Goal: Information Seeking & Learning: Check status

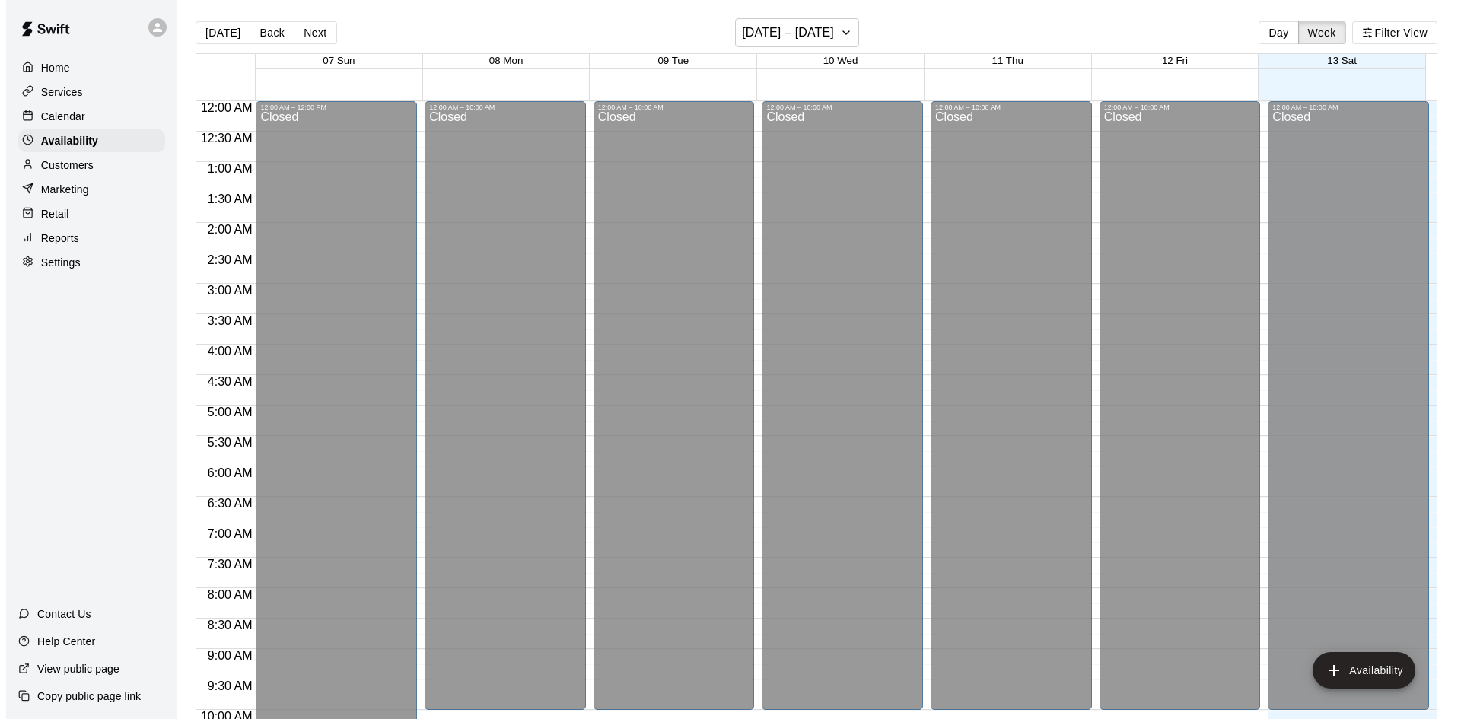
scroll to position [771, 0]
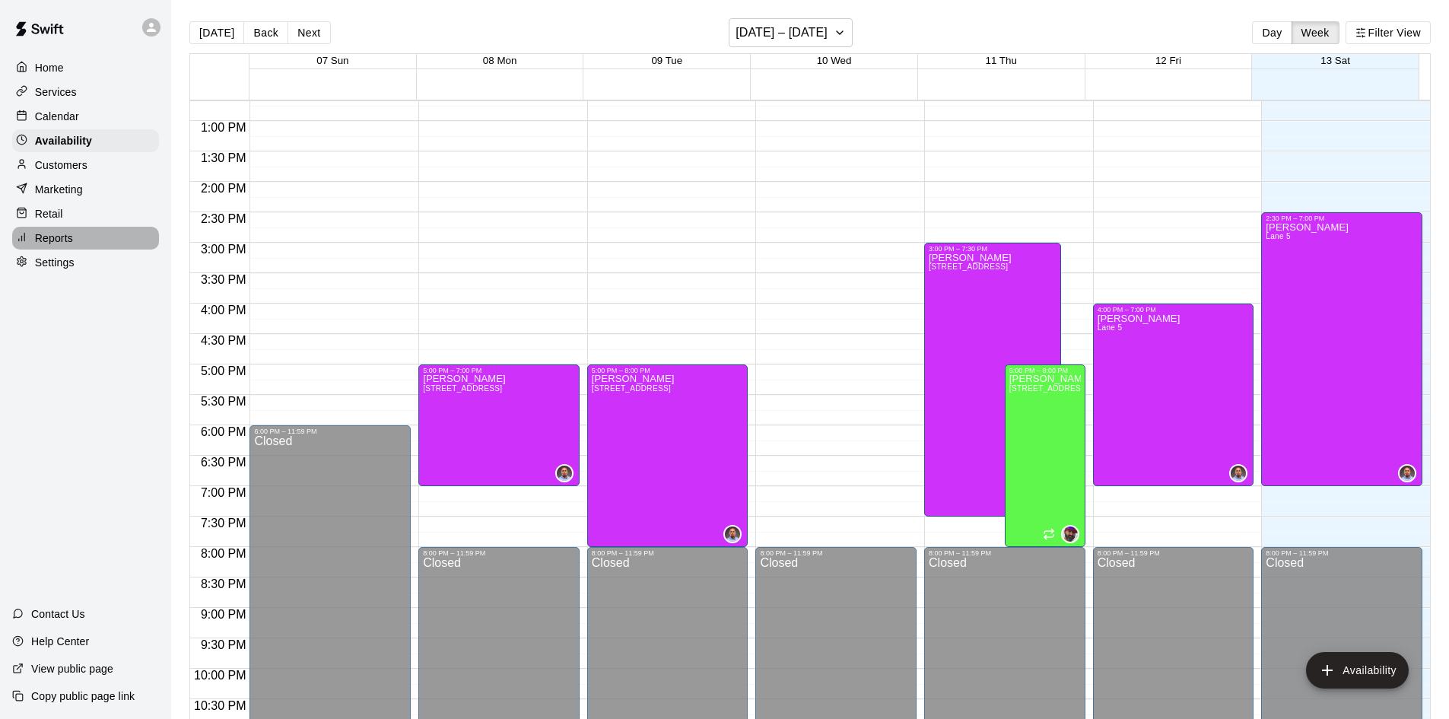
click at [61, 240] on p "Reports" at bounding box center [54, 238] width 38 height 15
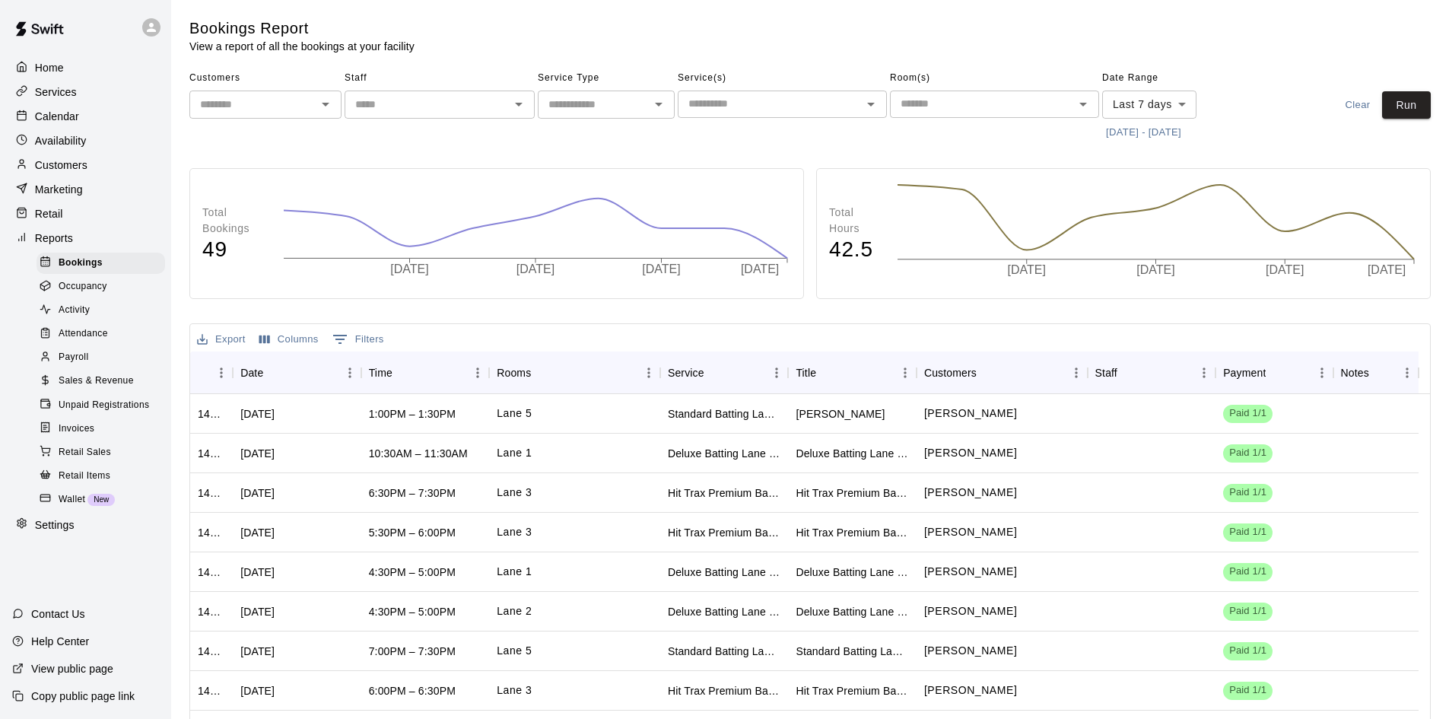
click at [95, 387] on span "Sales & Revenue" at bounding box center [96, 381] width 75 height 15
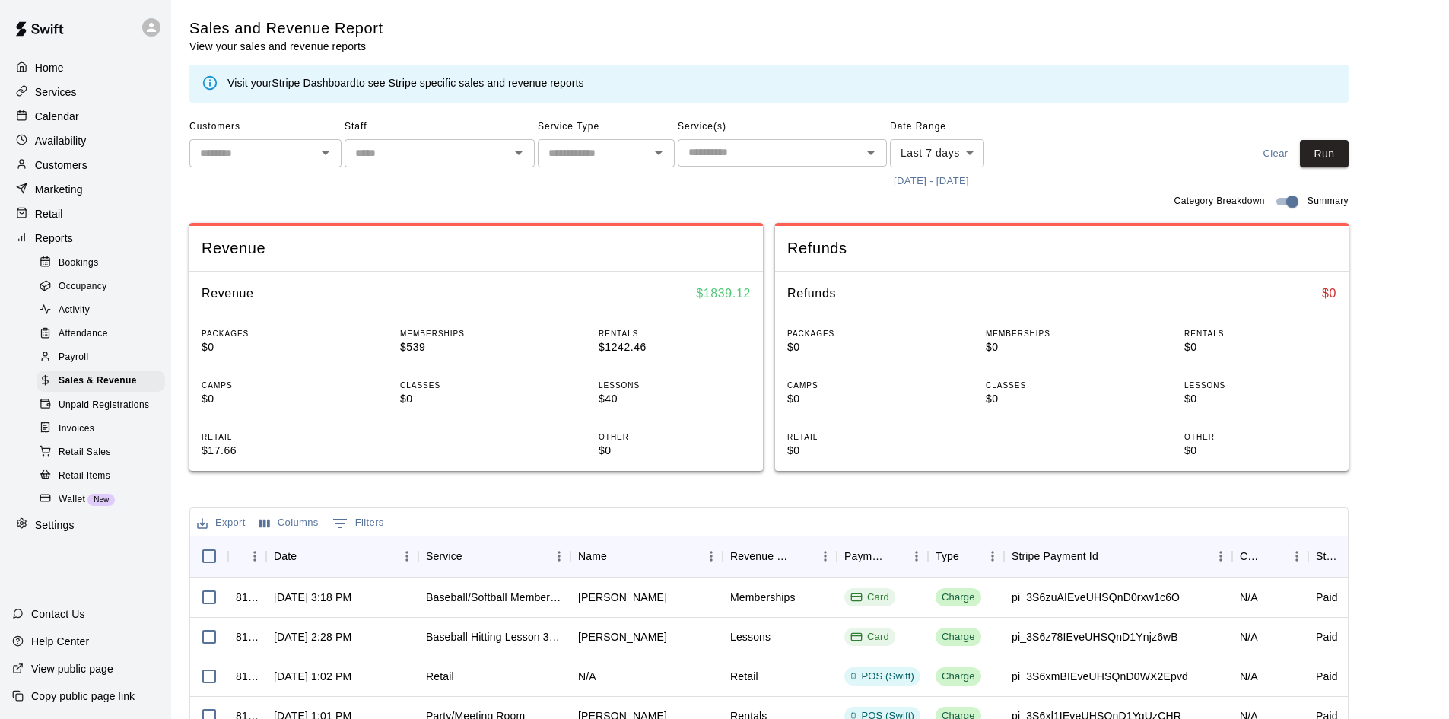
click at [942, 157] on body "Home Services Calendar Availability Customers Marketing Retail Reports Bookings…" at bounding box center [724, 523] width 1449 height 1046
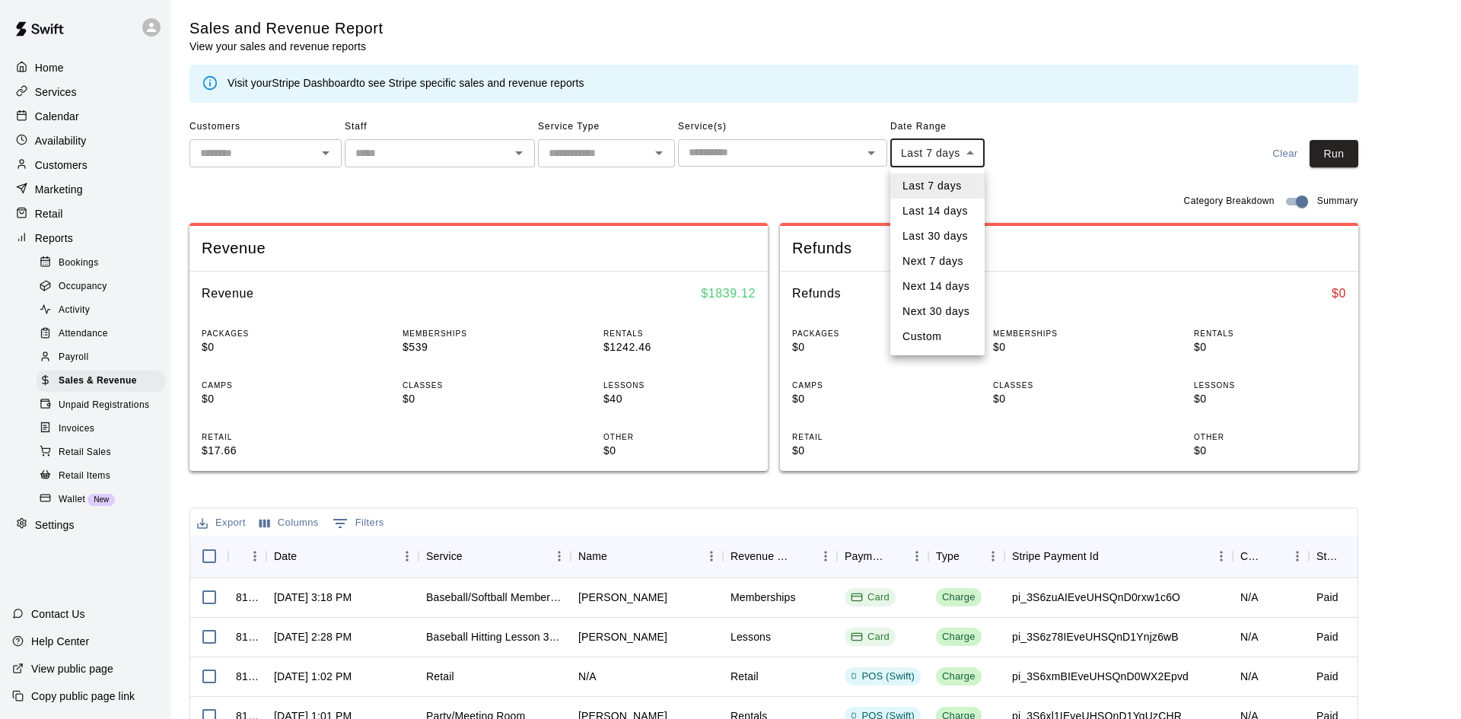
click at [942, 329] on li "Custom" at bounding box center [937, 336] width 94 height 25
type input "******"
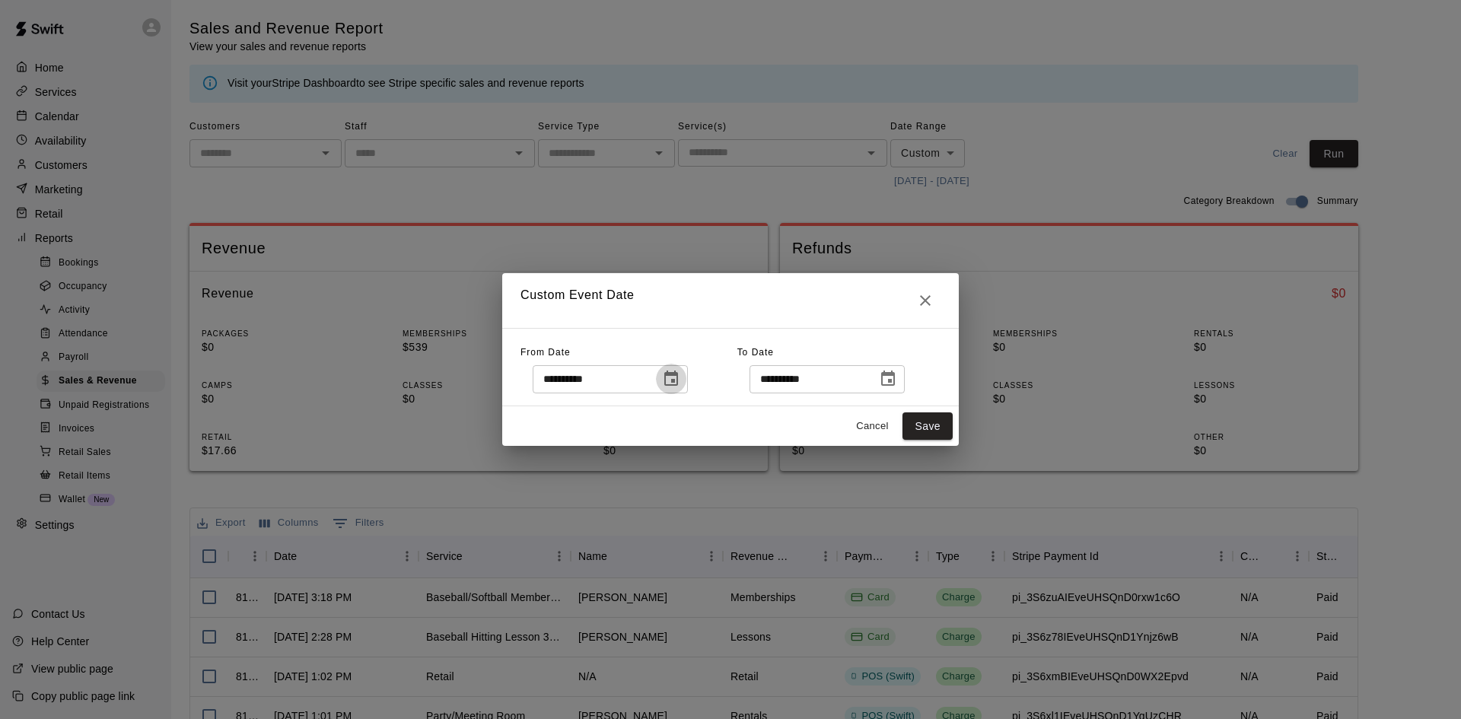
click at [680, 382] on icon "Choose date, selected date is Sep 6, 2025" at bounding box center [671, 379] width 18 height 18
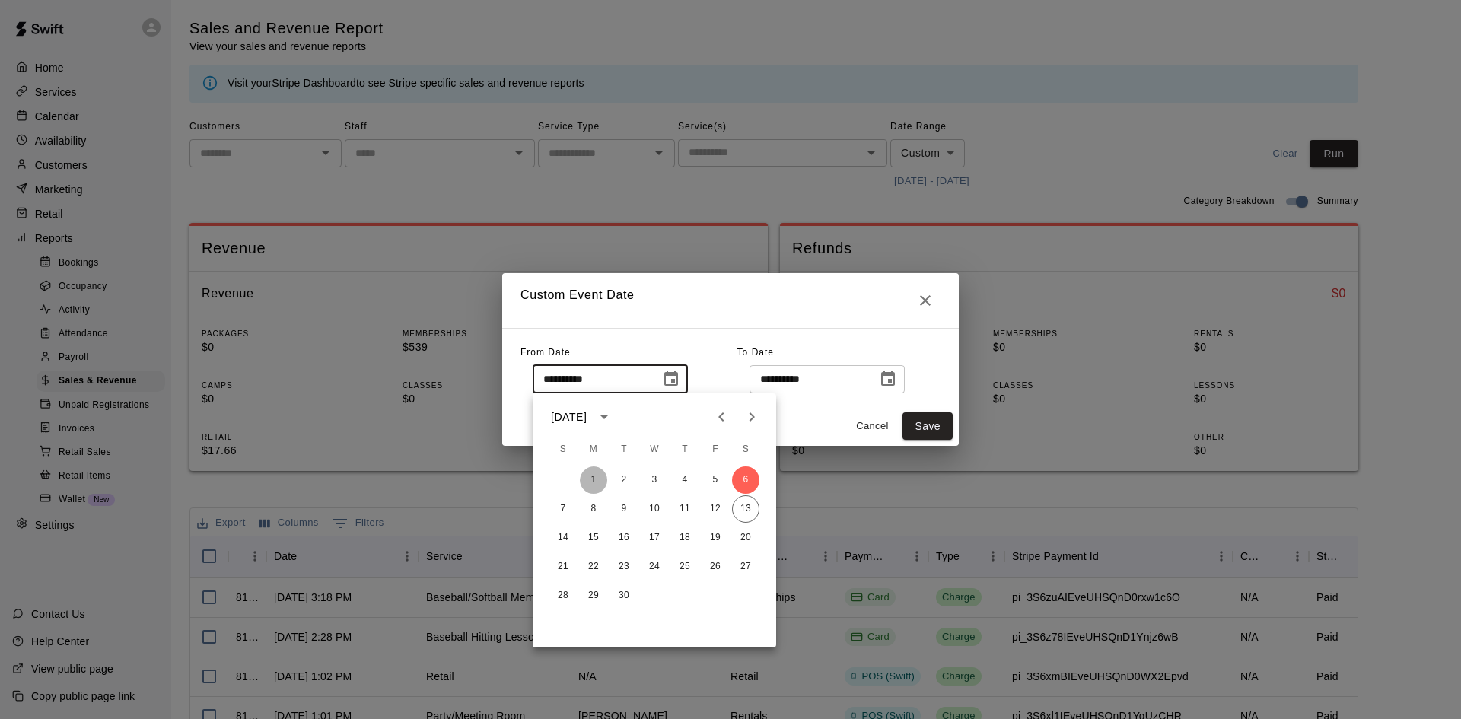
click at [583, 479] on button "1" at bounding box center [593, 479] width 27 height 27
type input "**********"
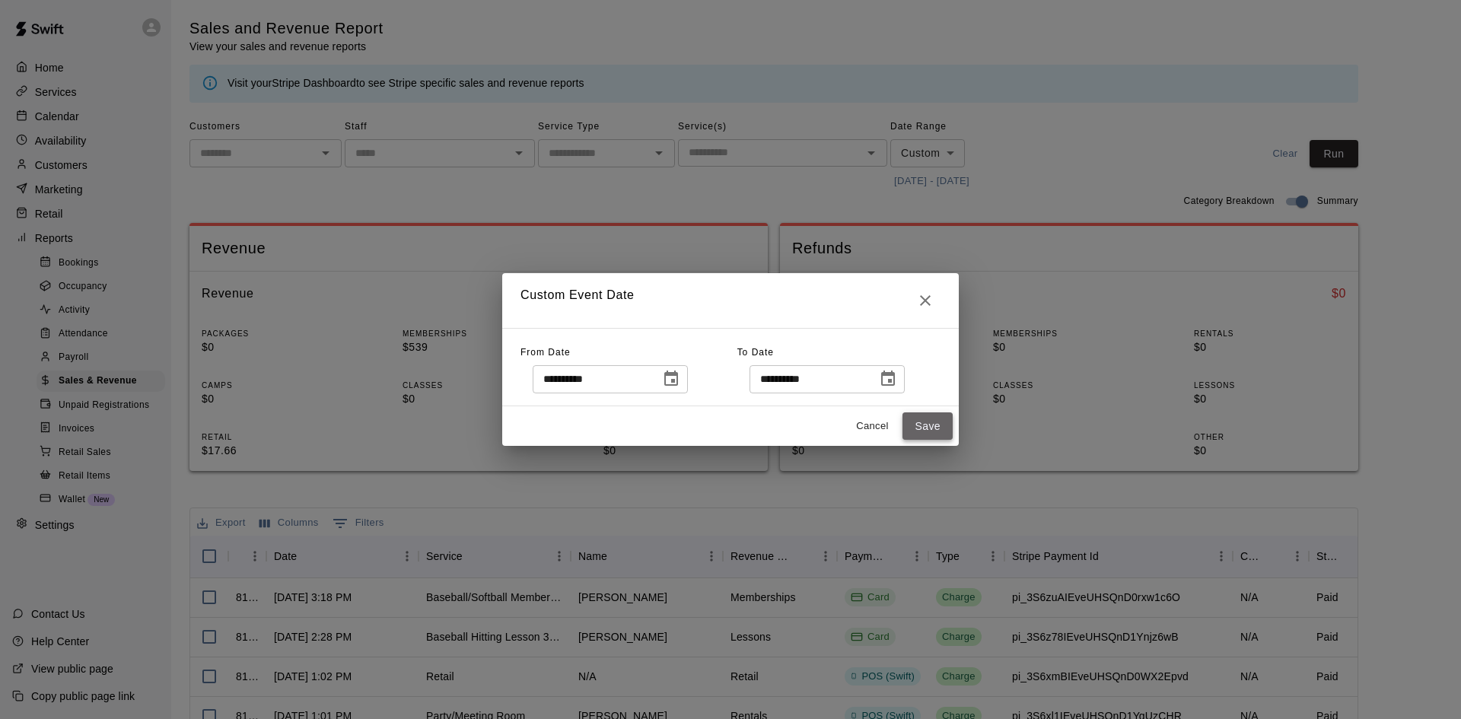
click at [917, 420] on button "Save" at bounding box center [927, 426] width 50 height 28
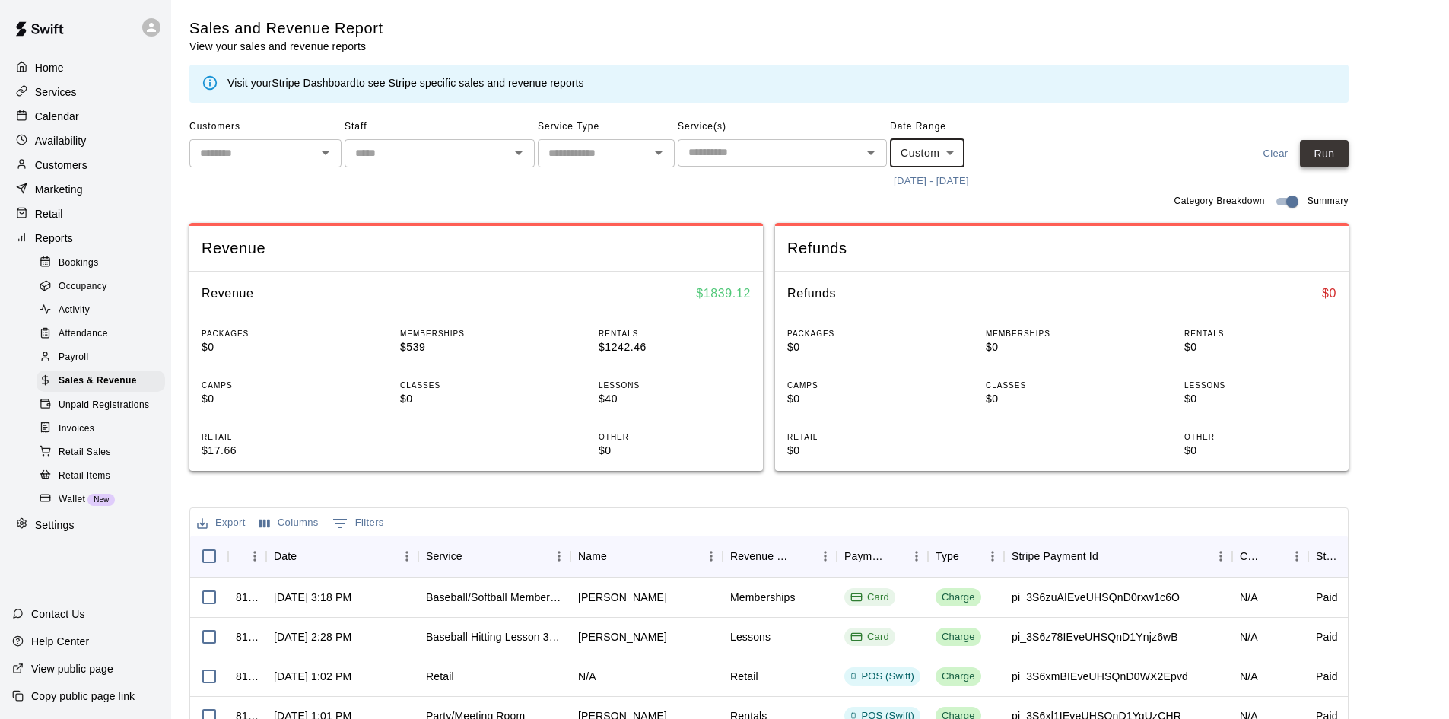
click at [1328, 151] on button "Run" at bounding box center [1324, 154] width 49 height 28
click at [919, 180] on button "[DATE] - [DATE]" at bounding box center [931, 182] width 83 height 24
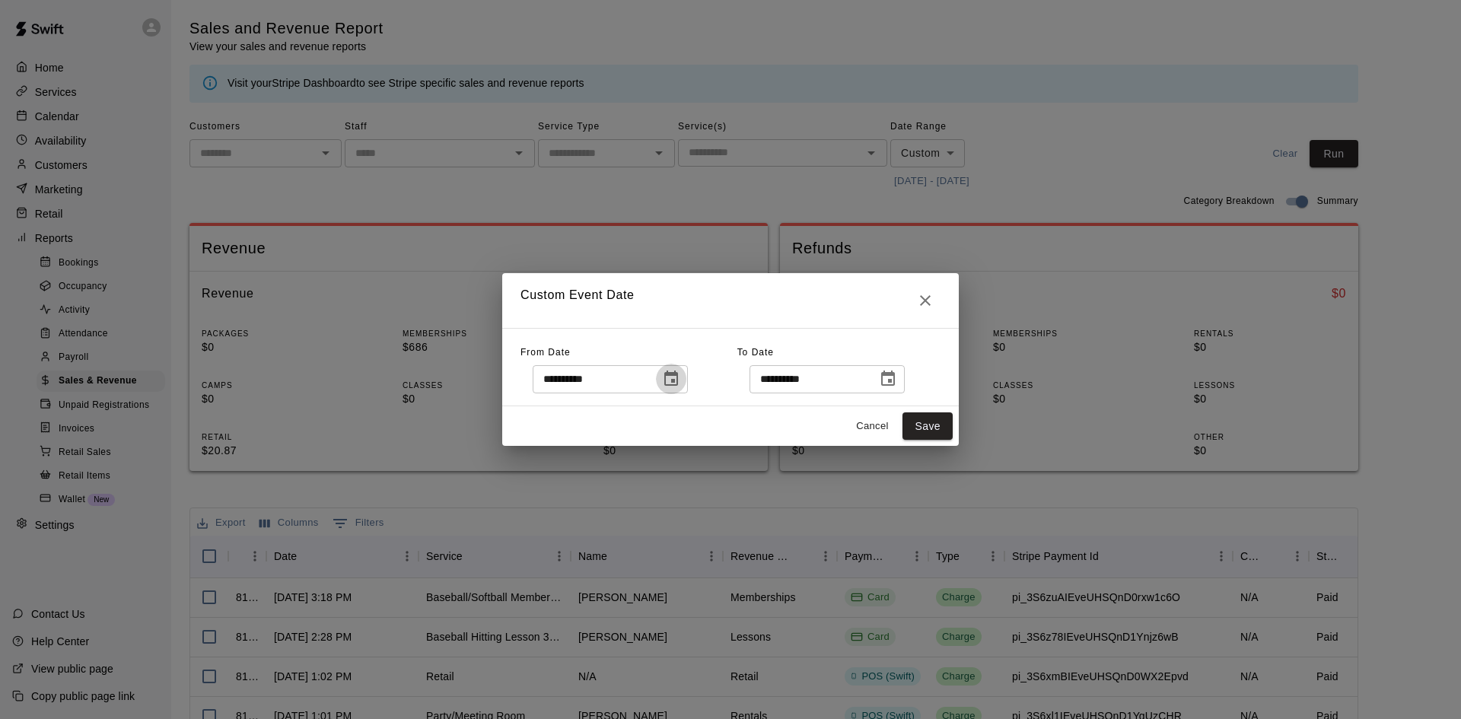
click at [678, 381] on icon "Choose date, selected date is Sep 1, 2025" at bounding box center [671, 378] width 14 height 15
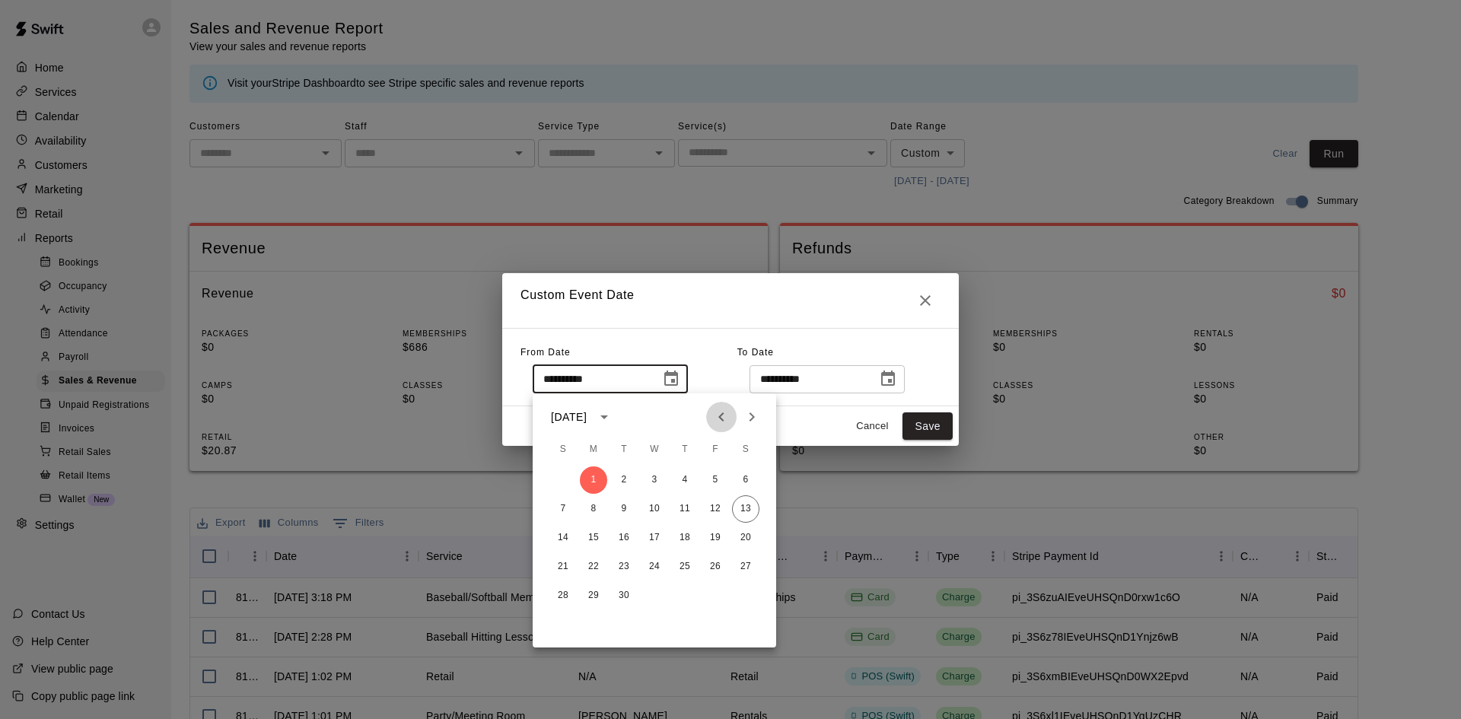
click at [718, 415] on icon "Previous month" at bounding box center [721, 417] width 18 height 18
click at [718, 480] on button "1" at bounding box center [714, 479] width 27 height 27
type input "**********"
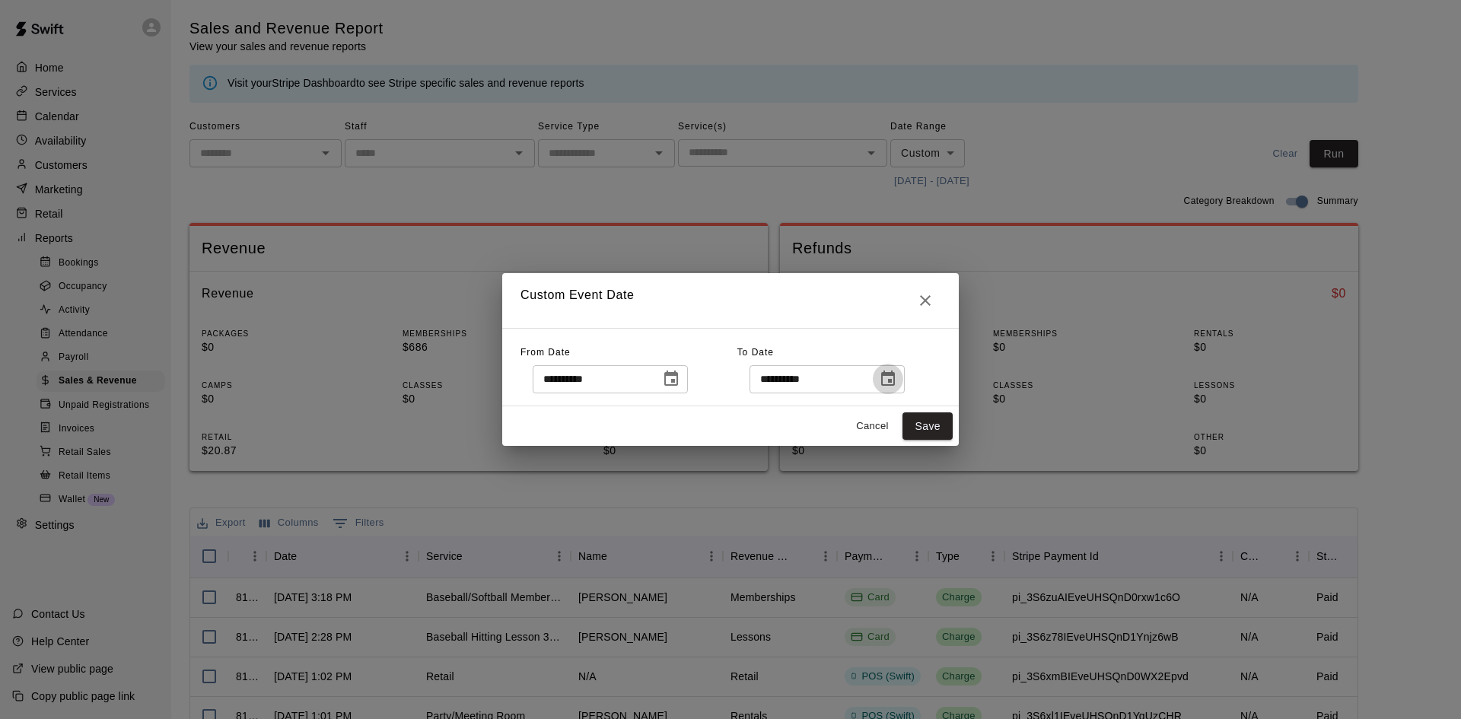
click at [895, 381] on icon "Choose date, selected date is Sep 13, 2025" at bounding box center [888, 378] width 14 height 15
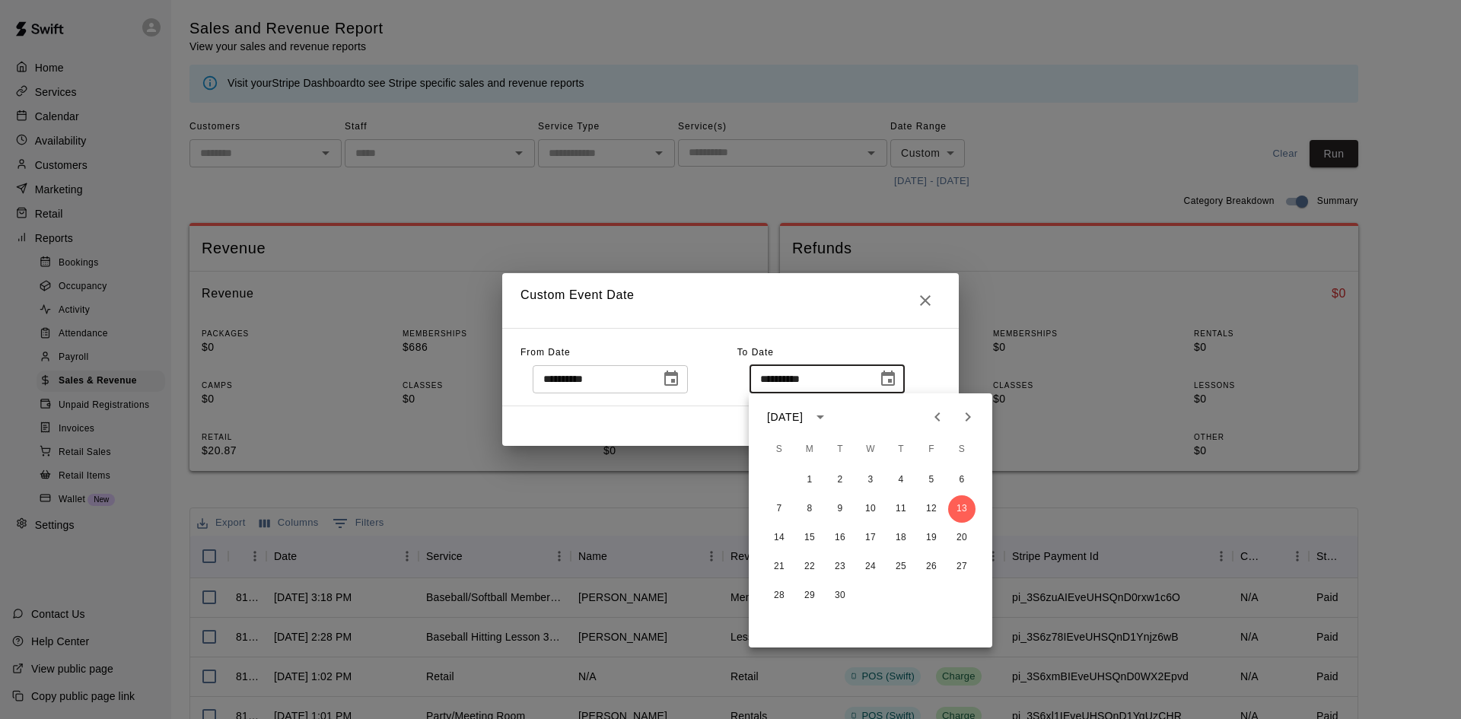
click at [803, 418] on div "[DATE]" at bounding box center [785, 417] width 36 height 16
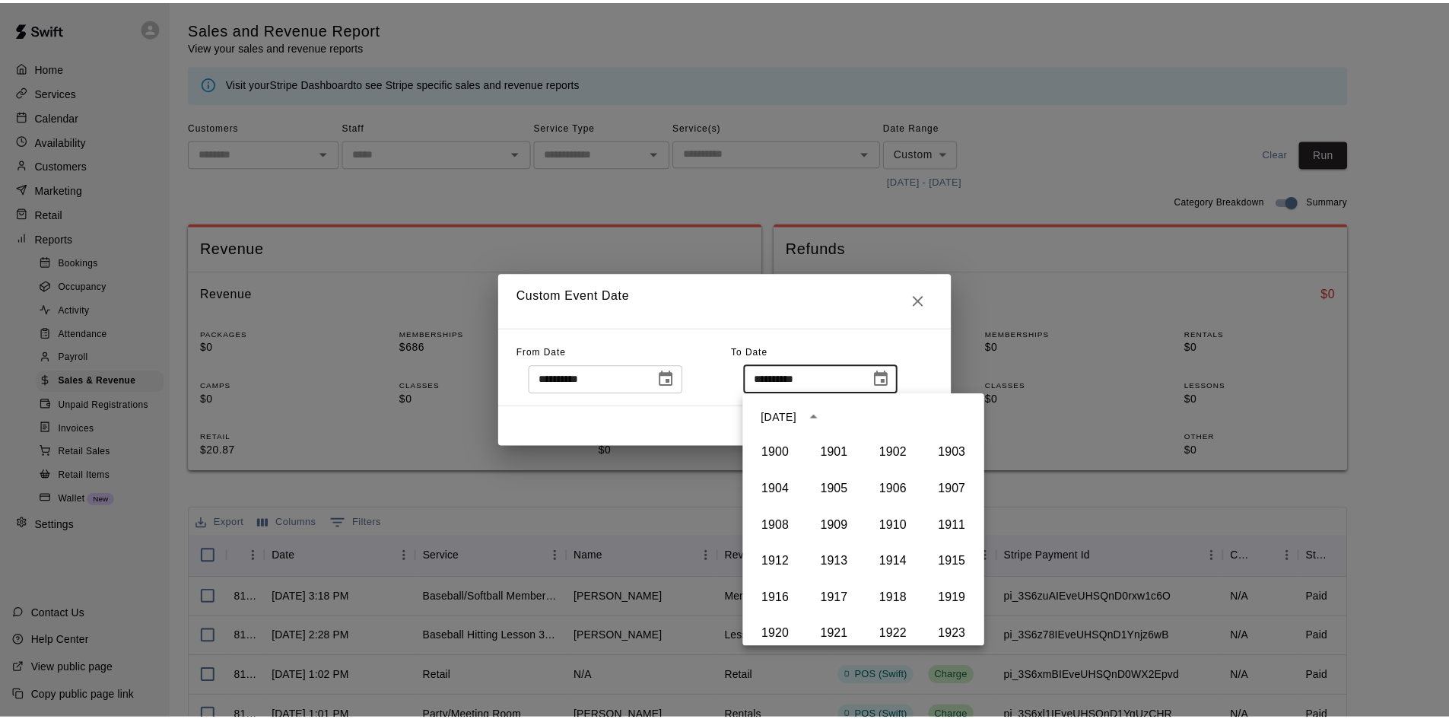
scroll to position [1044, 0]
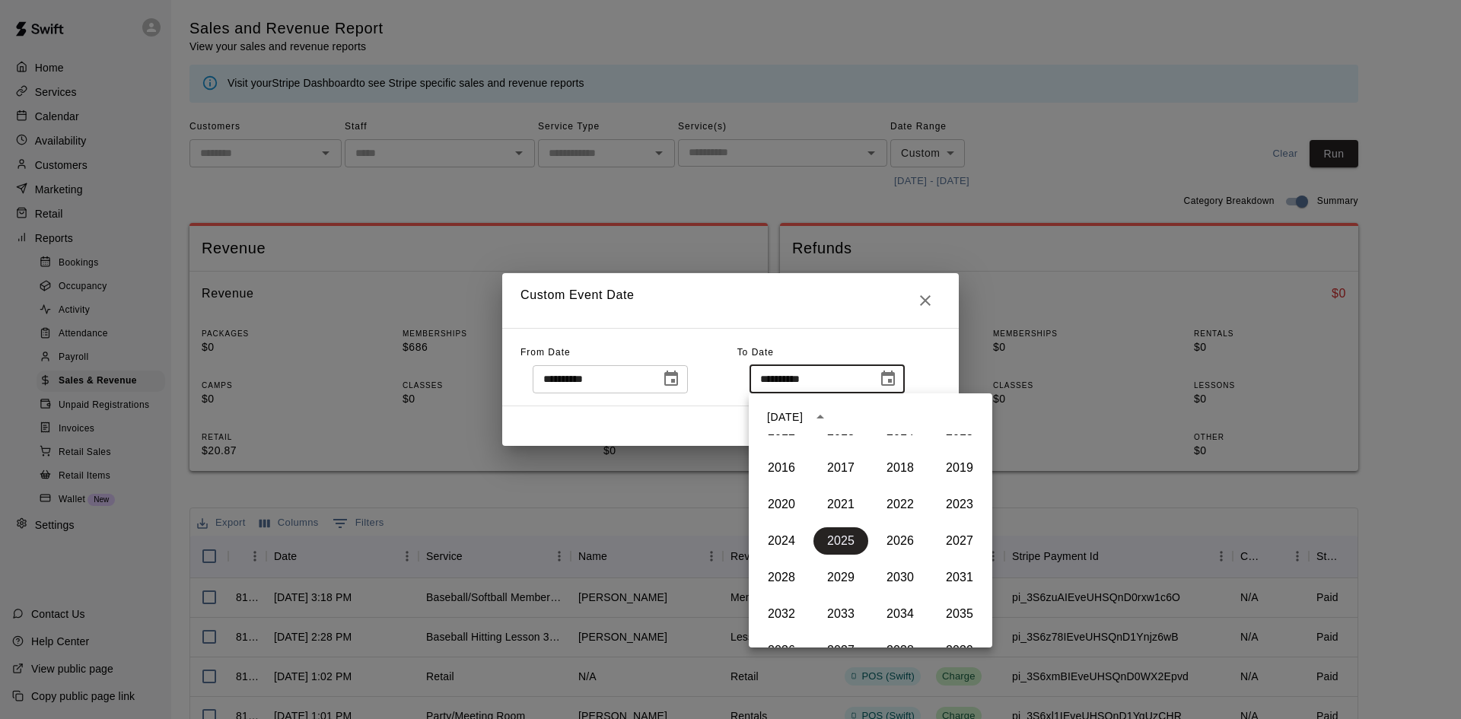
click at [803, 413] on div "[DATE]" at bounding box center [785, 417] width 36 height 16
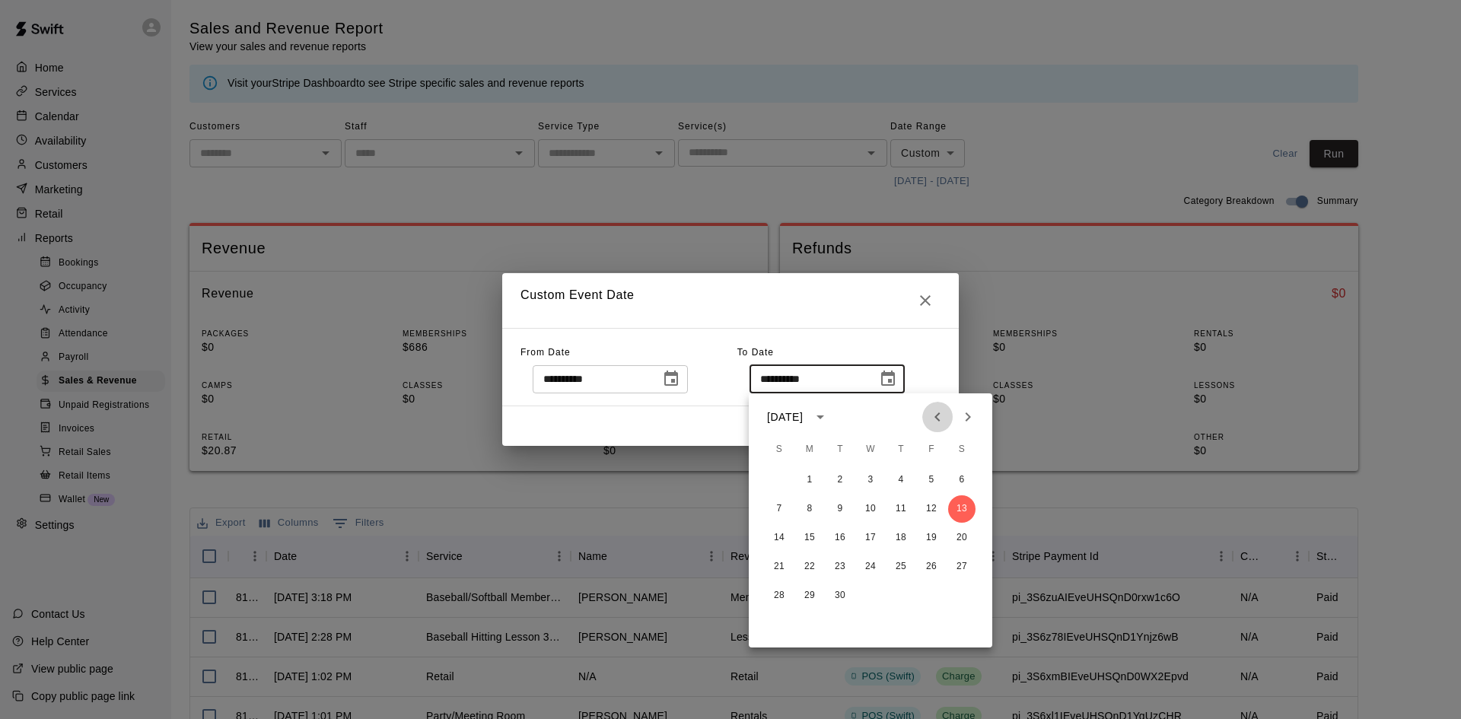
click at [938, 423] on icon "Previous month" at bounding box center [937, 417] width 18 height 18
click at [873, 539] on button "13" at bounding box center [870, 537] width 27 height 27
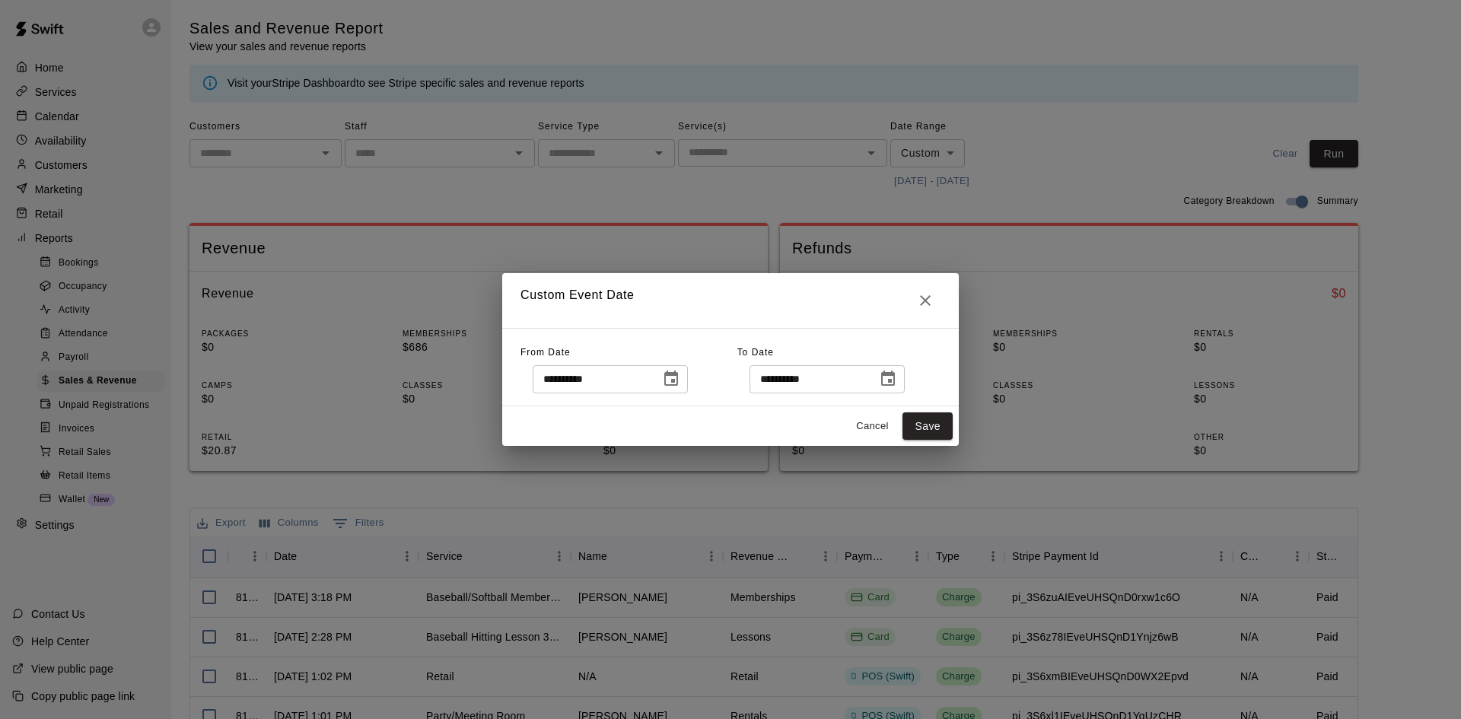
type input "**********"
click at [918, 418] on button "Save" at bounding box center [927, 426] width 50 height 28
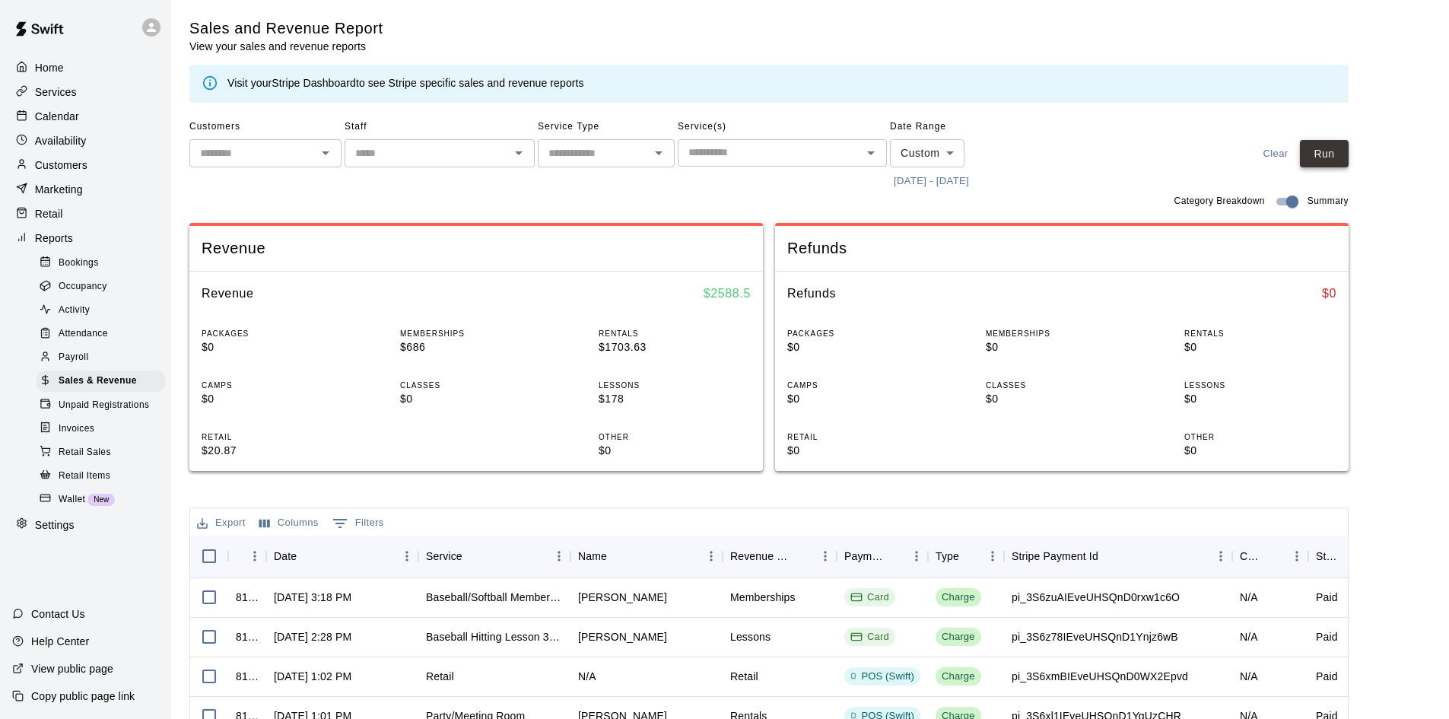
click at [1331, 145] on button "Run" at bounding box center [1324, 154] width 49 height 28
